Goal: Task Accomplishment & Management: Complete application form

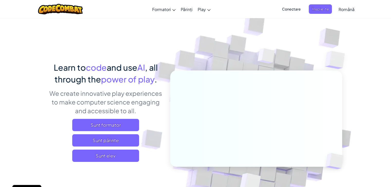
click at [101, 164] on div "Learn to code and use AI , all through the power of play . We create innovative…" at bounding box center [105, 114] width 113 height 105
click at [100, 161] on span "Sunt elev" at bounding box center [105, 156] width 67 height 12
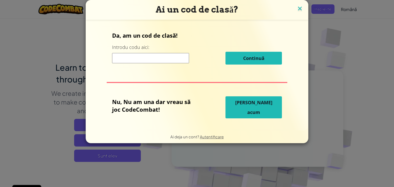
click at [297, 7] on img at bounding box center [300, 9] width 7 height 8
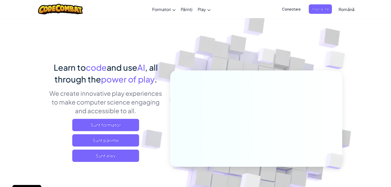
click at [291, 8] on span "Conectare" at bounding box center [290, 9] width 25 height 10
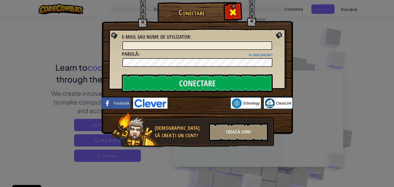
click at [234, 11] on span at bounding box center [233, 12] width 8 height 8
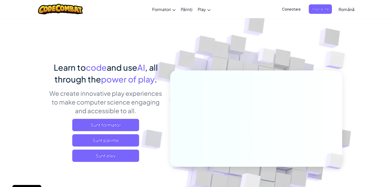
click at [295, 10] on span "Conectare" at bounding box center [290, 9] width 25 height 10
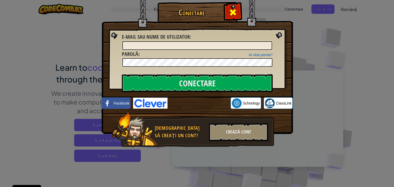
click at [234, 10] on span at bounding box center [233, 12] width 8 height 8
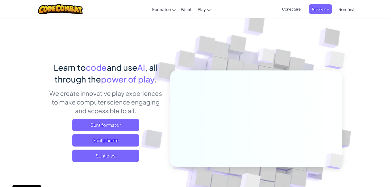
click at [289, 13] on span "Conectare" at bounding box center [290, 9] width 25 height 10
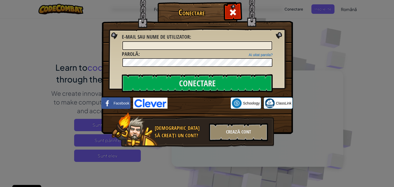
click at [303, 28] on div "Conectare Eroare Necunoscută. E-mail sau nume de utilizator : Ai uitat parola? …" at bounding box center [197, 93] width 394 height 187
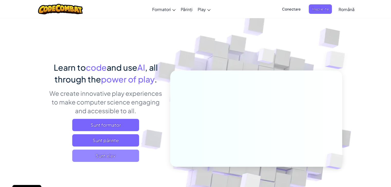
click at [104, 160] on span "Sunt elev" at bounding box center [105, 156] width 67 height 12
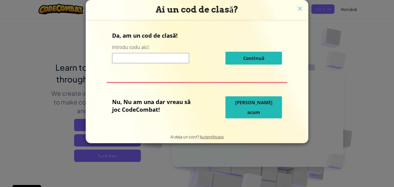
click at [132, 58] on input at bounding box center [150, 58] width 77 height 10
type input "ShipMoreNew"
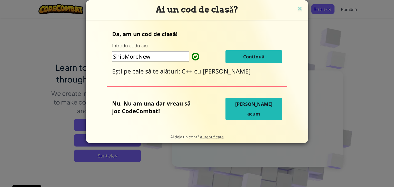
click at [245, 56] on span "Continuă" at bounding box center [253, 57] width 21 height 6
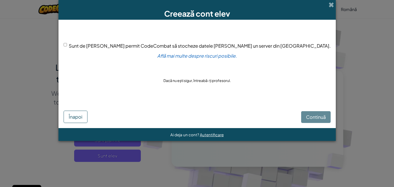
click at [113, 54] on div "Sunt de [PERSON_NAME] permit CodeCombat să stocheze datele [PERSON_NAME] un ser…" at bounding box center [197, 63] width 267 height 77
click at [111, 42] on div "Sunt de [PERSON_NAME] permit CodeCombat să stocheze datele [PERSON_NAME] un ser…" at bounding box center [197, 45] width 267 height 7
click at [67, 44] on input "Sunt de [PERSON_NAME] permit CodeCombat să stocheze datele [PERSON_NAME] un ser…" at bounding box center [65, 44] width 3 height 3
checkbox input "true"
click at [306, 115] on span "Continuă" at bounding box center [316, 117] width 20 height 6
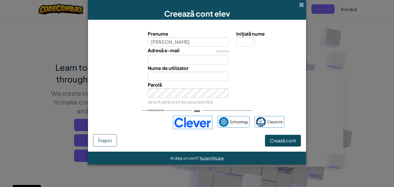
type input "[PERSON_NAME]"
click at [239, 41] on input "Inițială nume" at bounding box center [246, 42] width 18 height 10
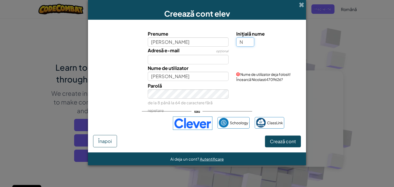
type input "N"
type input "NicolasN"
click at [185, 59] on input "Adresă e-mail" at bounding box center [188, 60] width 81 height 10
type input "[EMAIL_ADDRESS][DOMAIN_NAME]"
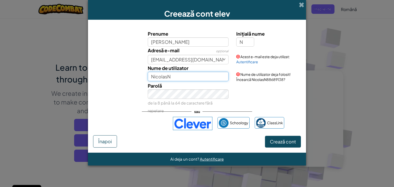
click at [181, 80] on input "NicolasN" at bounding box center [188, 77] width 81 height 10
type input "NicolasN201202"
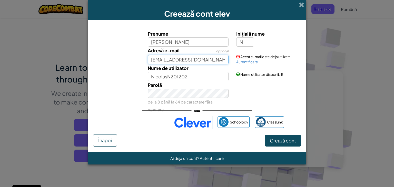
drag, startPoint x: 215, startPoint y: 61, endPoint x: 118, endPoint y: 48, distance: 97.9
click at [118, 48] on div "Adresă e-mail opțional [EMAIL_ADDRESS][DOMAIN_NAME] Acest e-mail este deja util…" at bounding box center [197, 56] width 213 height 18
click at [297, 4] on div "Creează cont elev" at bounding box center [197, 10] width 218 height 20
click at [302, 4] on span at bounding box center [301, 4] width 5 height 5
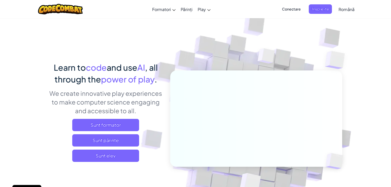
click at [296, 8] on span "Conectare" at bounding box center [290, 9] width 25 height 10
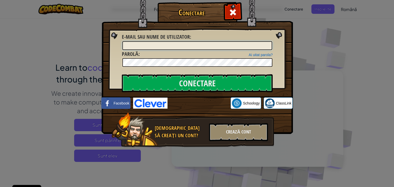
click at [172, 44] on input "E-mail sau nume de utilizator :" at bounding box center [197, 45] width 150 height 9
click at [171, 44] on input "E-mail sau nume de utilizator :" at bounding box center [197, 45] width 150 height 9
paste input "[EMAIL_ADDRESS][DOMAIN_NAME]"
type input "[EMAIL_ADDRESS][DOMAIN_NAME]"
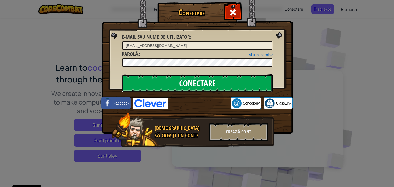
click at [145, 74] on input "Conectare" at bounding box center [197, 83] width 151 height 18
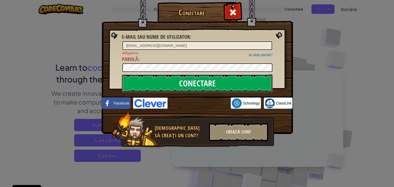
click at [145, 87] on input "Conectare" at bounding box center [197, 83] width 151 height 18
click at [158, 84] on input "Conectare" at bounding box center [197, 83] width 151 height 18
